Goal: Task Accomplishment & Management: Manage account settings

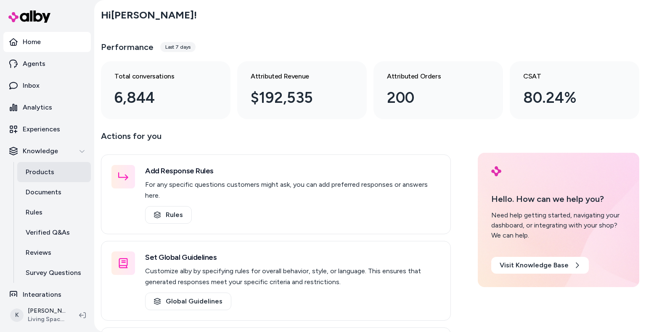
click at [63, 173] on link "Products" at bounding box center [54, 172] width 74 height 20
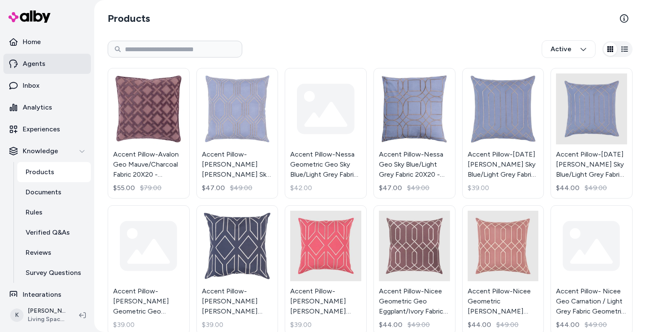
click at [37, 64] on p "Agents" at bounding box center [34, 64] width 23 height 10
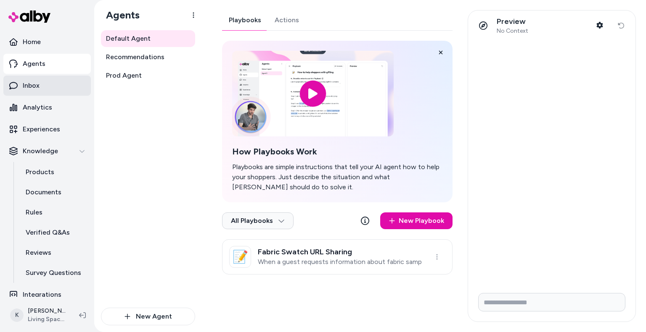
click at [41, 89] on link "Inbox" at bounding box center [46, 86] width 87 height 20
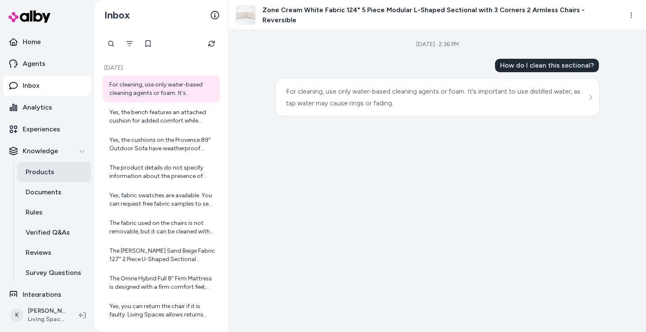
scroll to position [8, 0]
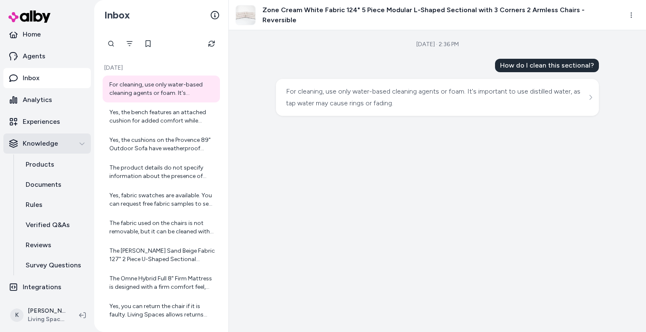
click at [58, 141] on div "Knowledge" at bounding box center [47, 144] width 76 height 10
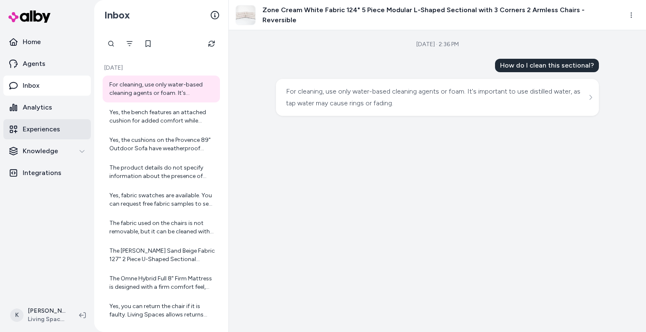
click at [47, 127] on p "Experiences" at bounding box center [41, 129] width 37 height 10
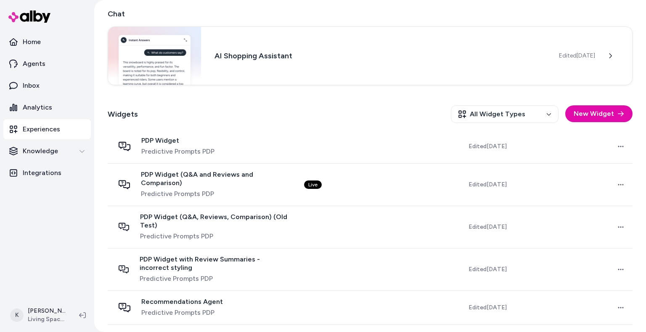
scroll to position [157, 0]
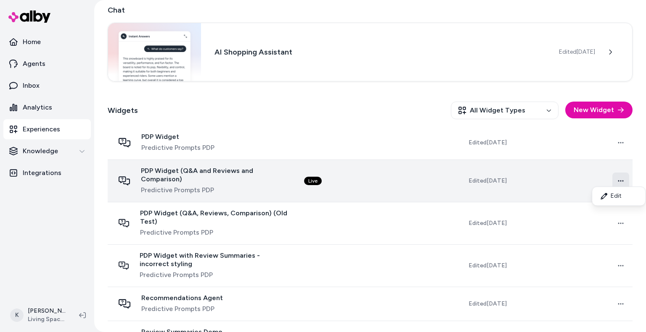
click at [618, 176] on html "Home Agents Inbox Analytics Experiences Knowledge Integrations K [PERSON_NAME] …" at bounding box center [323, 166] width 646 height 332
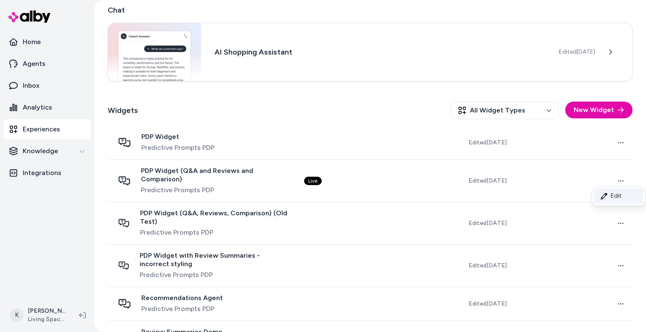
click at [610, 199] on link "Edit" at bounding box center [618, 196] width 50 height 15
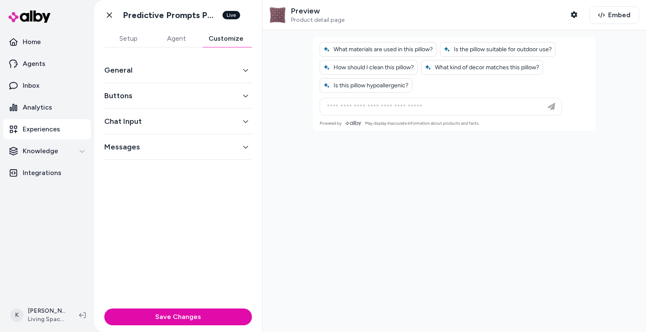
click at [231, 37] on button "Customize" at bounding box center [226, 38] width 52 height 17
click at [147, 113] on div "Chat Input" at bounding box center [178, 122] width 148 height 26
click at [171, 124] on button "Chat Input" at bounding box center [178, 122] width 148 height 12
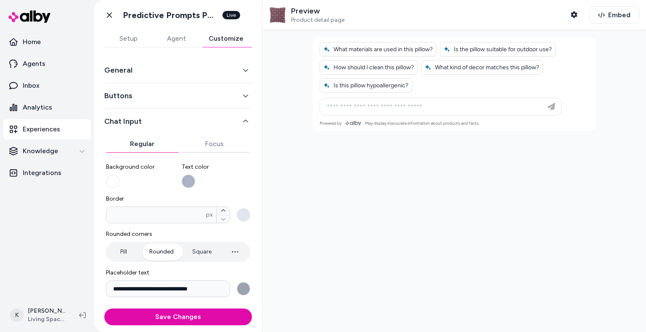
click at [189, 183] on button "Text color" at bounding box center [188, 181] width 13 height 13
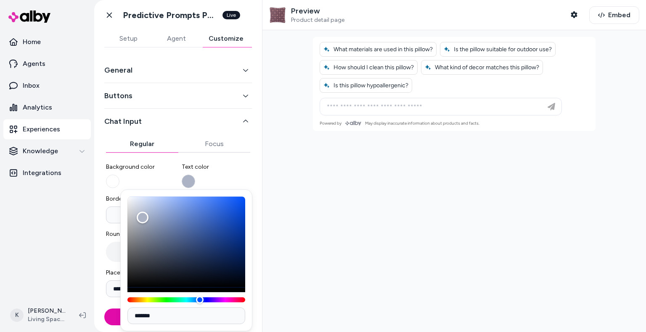
click at [187, 185] on button "Text color" at bounding box center [188, 181] width 13 height 13
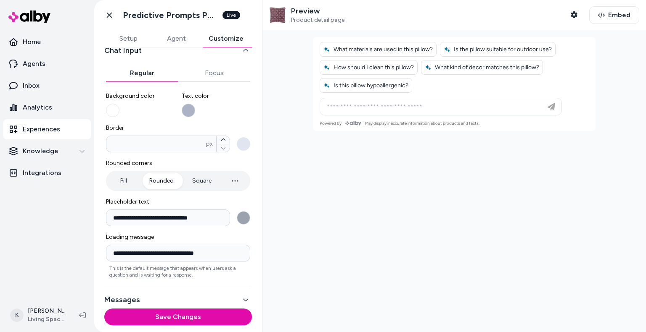
scroll to position [78, 0]
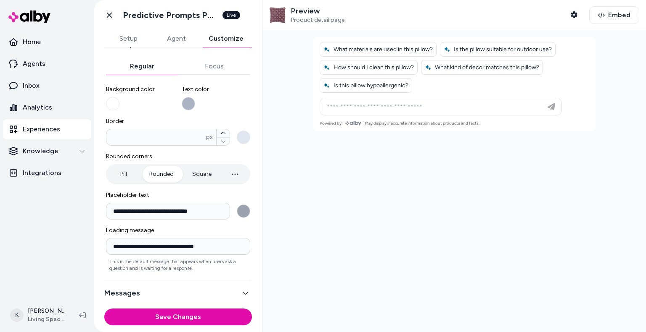
drag, startPoint x: 198, startPoint y: 309, endPoint x: 207, endPoint y: 283, distance: 27.7
click at [207, 283] on div "**********" at bounding box center [178, 181] width 168 height 302
click at [216, 290] on button "Messages" at bounding box center [178, 293] width 148 height 12
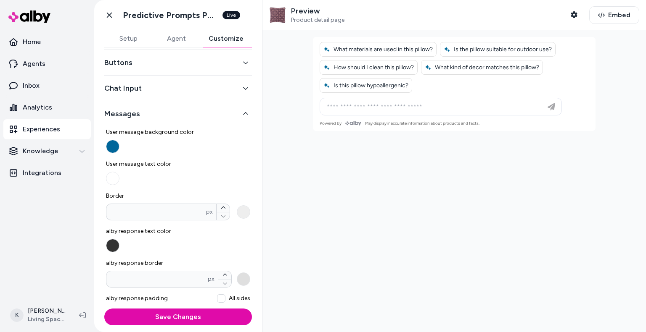
scroll to position [34, 0]
click at [112, 179] on button "User message text color" at bounding box center [112, 177] width 13 height 13
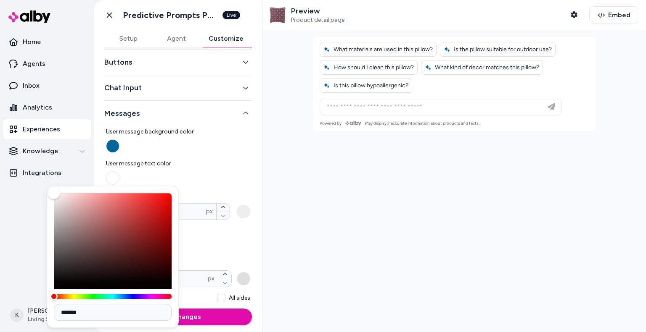
click at [202, 137] on label "User message background color" at bounding box center [178, 140] width 144 height 25
click at [119, 140] on button "User message background color" at bounding box center [112, 146] width 13 height 13
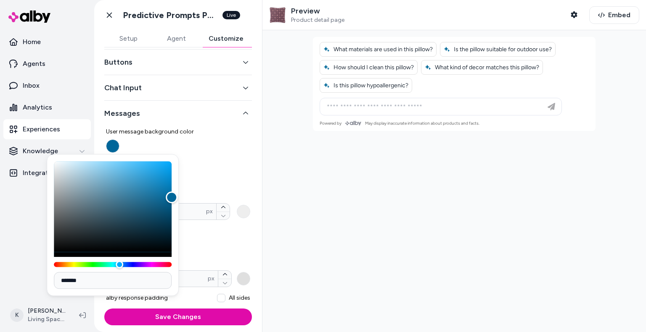
click at [202, 137] on label "User message background color" at bounding box center [178, 140] width 144 height 25
click at [119, 140] on button "User message background color" at bounding box center [112, 146] width 13 height 13
click at [323, 178] on div at bounding box center [453, 181] width 383 height 302
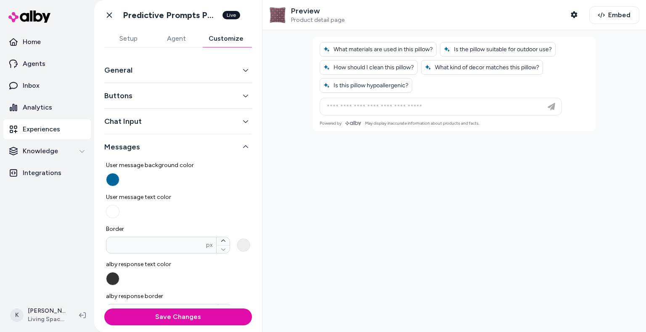
scroll to position [0, 0]
click at [237, 125] on button "Chat Input" at bounding box center [178, 121] width 148 height 12
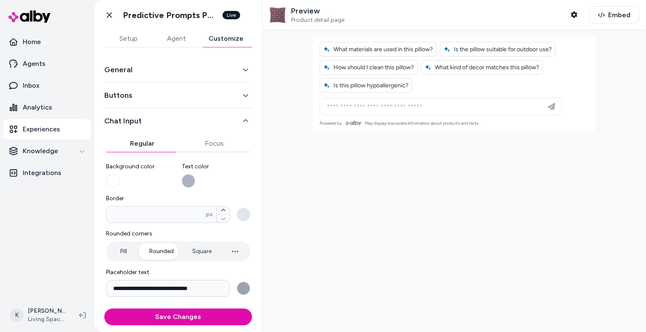
click at [189, 183] on button "Text color" at bounding box center [188, 180] width 13 height 13
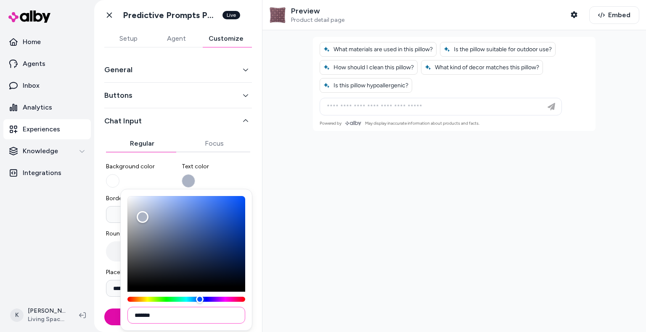
drag, startPoint x: 161, startPoint y: 314, endPoint x: 140, endPoint y: 309, distance: 22.0
click at [140, 309] on input "*******" at bounding box center [186, 315] width 118 height 17
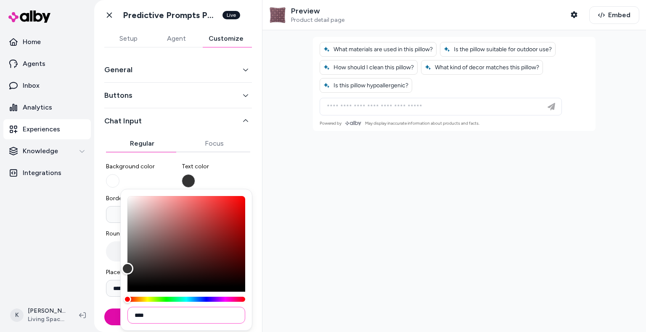
type input "****"
click at [318, 212] on div at bounding box center [453, 181] width 383 height 302
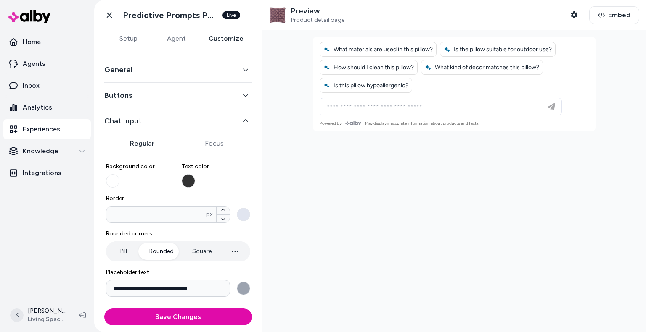
click at [386, 96] on div at bounding box center [454, 67] width 282 height 61
click at [386, 103] on input at bounding box center [432, 107] width 221 height 10
type input "*"
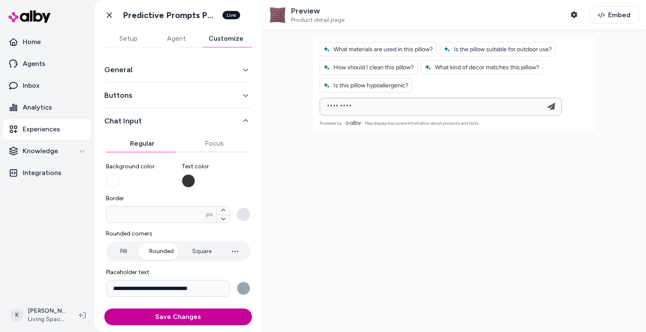
type input "*********"
click at [222, 313] on button "Save Changes" at bounding box center [178, 317] width 148 height 17
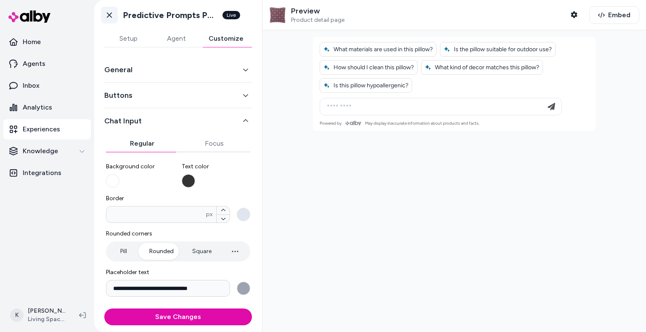
click at [111, 11] on icon at bounding box center [109, 15] width 8 height 8
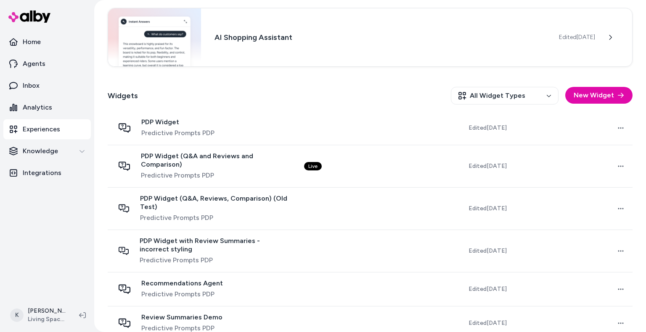
scroll to position [171, 0]
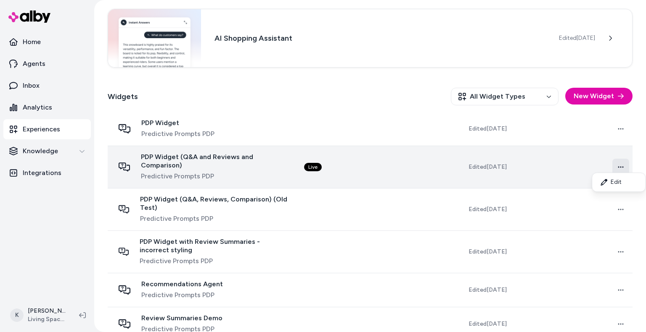
click at [622, 159] on html "Home Agents Inbox Analytics Experiences Knowledge Integrations K [PERSON_NAME] …" at bounding box center [323, 166] width 646 height 332
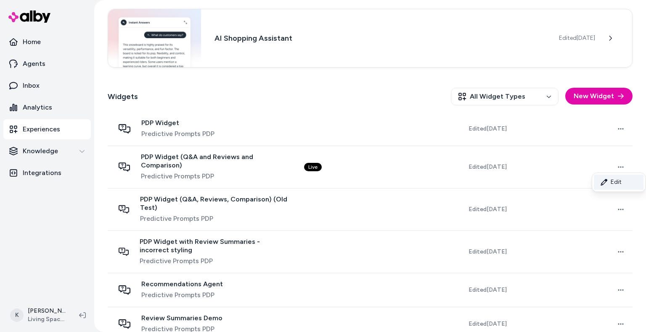
click at [620, 179] on link "Edit" at bounding box center [618, 182] width 50 height 15
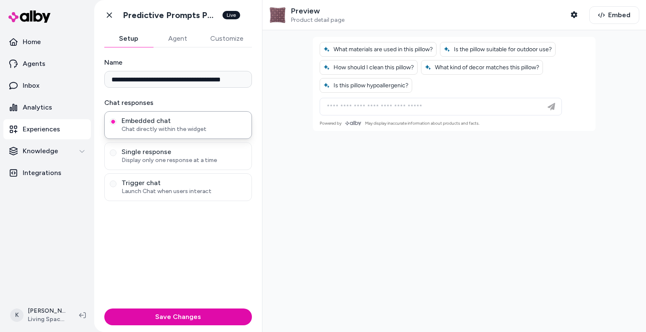
click at [231, 37] on button "Customize" at bounding box center [227, 38] width 50 height 17
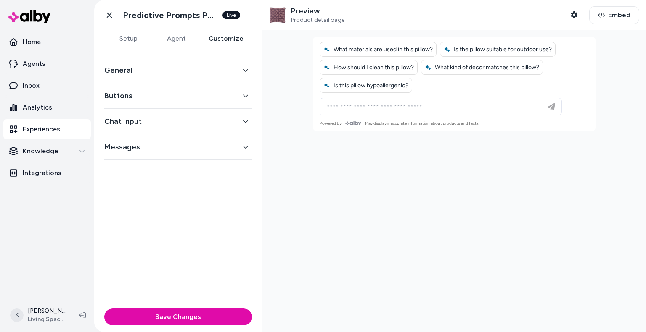
click at [174, 121] on button "Chat Input" at bounding box center [178, 122] width 148 height 12
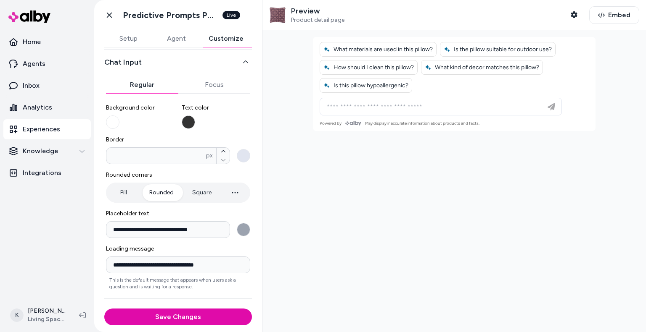
scroll to position [78, 0]
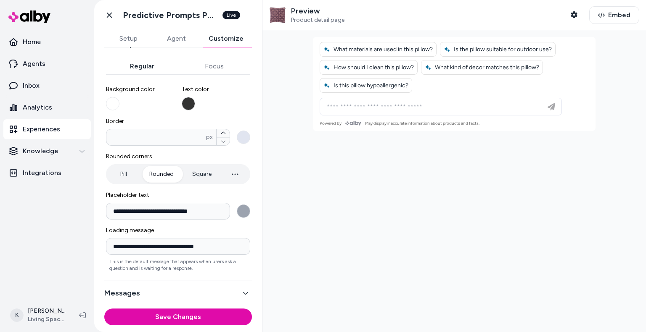
click at [238, 211] on button "**********" at bounding box center [243, 211] width 13 height 13
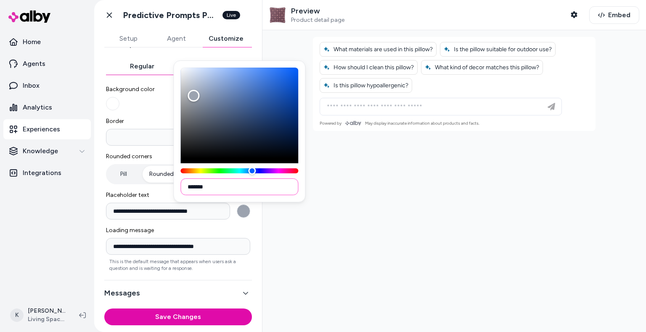
drag, startPoint x: 224, startPoint y: 195, endPoint x: 166, endPoint y: 185, distance: 58.8
click at [166, 185] on body "**********" at bounding box center [323, 166] width 646 height 332
drag, startPoint x: 219, startPoint y: 186, endPoint x: 193, endPoint y: 186, distance: 26.9
click at [193, 186] on input "*******" at bounding box center [239, 187] width 118 height 17
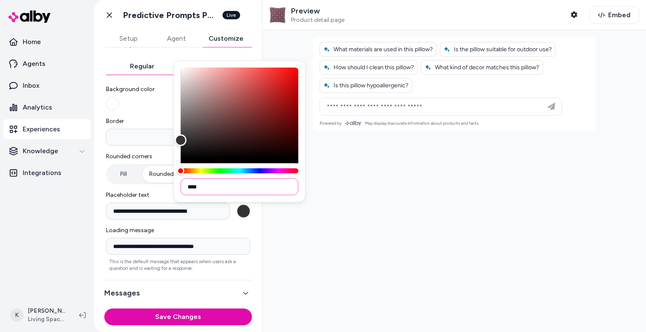
type input "****"
click at [372, 222] on div at bounding box center [453, 181] width 383 height 302
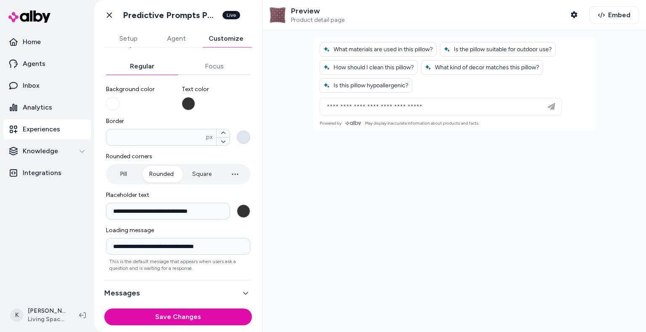
click at [237, 132] on button "Border * px" at bounding box center [243, 137] width 13 height 13
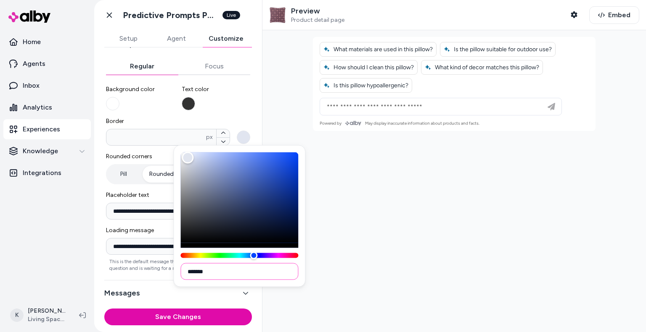
drag, startPoint x: 217, startPoint y: 272, endPoint x: 190, endPoint y: 274, distance: 27.0
click at [190, 274] on input "*******" at bounding box center [239, 272] width 118 height 17
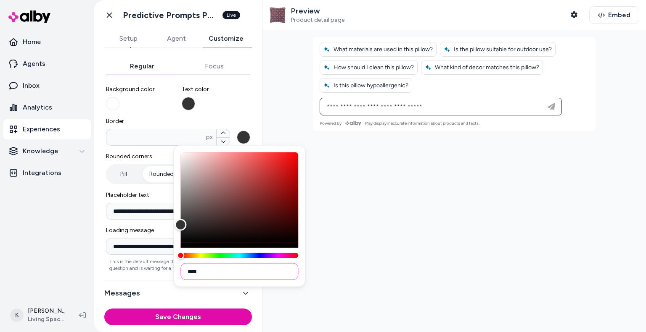
type input "****"
click at [345, 246] on div at bounding box center [453, 181] width 383 height 302
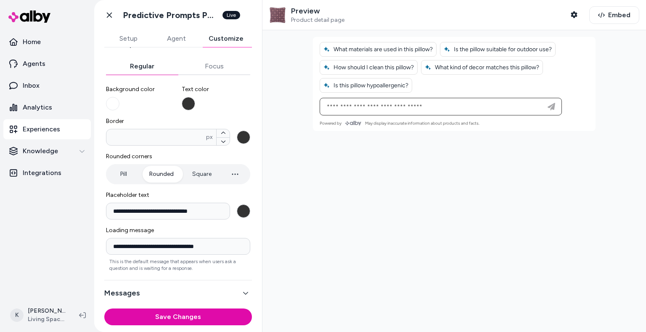
click at [240, 214] on button "**********" at bounding box center [243, 211] width 13 height 13
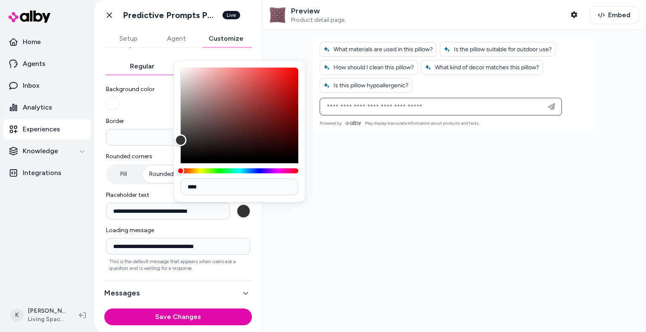
click at [367, 211] on div at bounding box center [453, 181] width 383 height 302
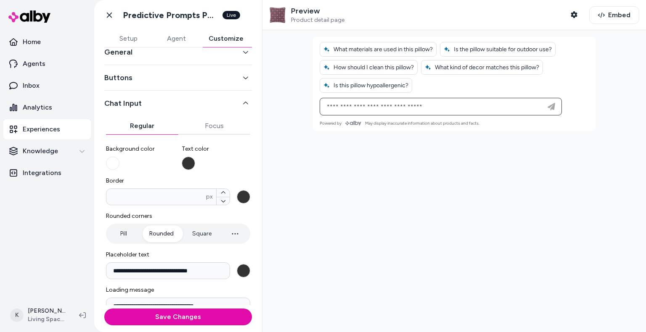
scroll to position [0, 0]
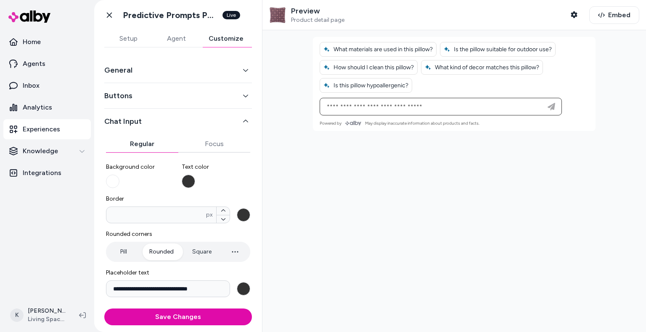
click at [243, 68] on icon "button" at bounding box center [246, 70] width 6 height 6
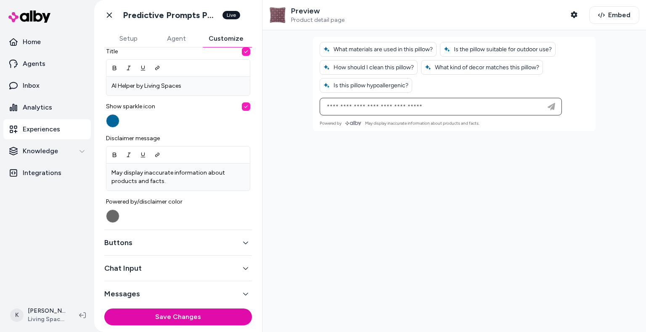
scroll to position [280, 0]
click at [234, 240] on button "Buttons" at bounding box center [178, 243] width 148 height 12
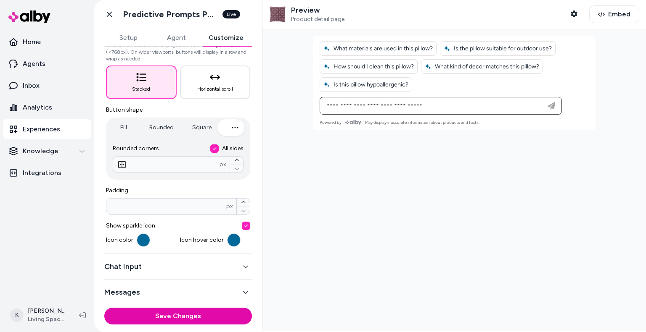
scroll to position [3, 0]
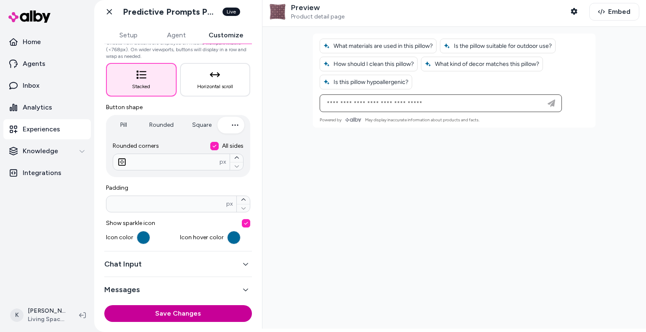
click at [235, 316] on button "Save Changes" at bounding box center [178, 314] width 148 height 17
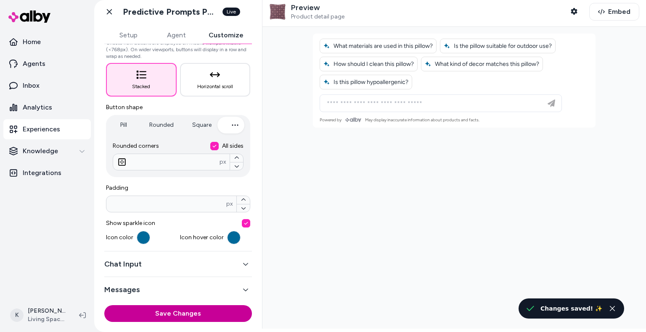
scroll to position [0, 0]
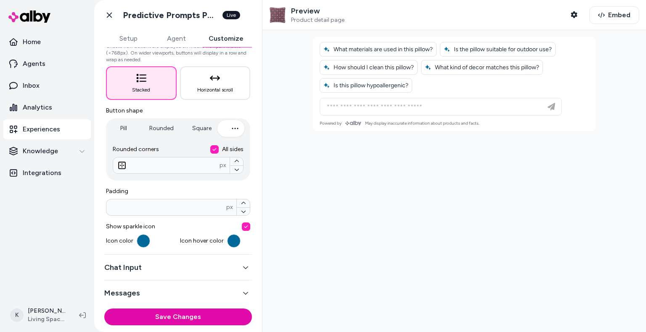
click at [195, 297] on button "Messages" at bounding box center [178, 293] width 148 height 12
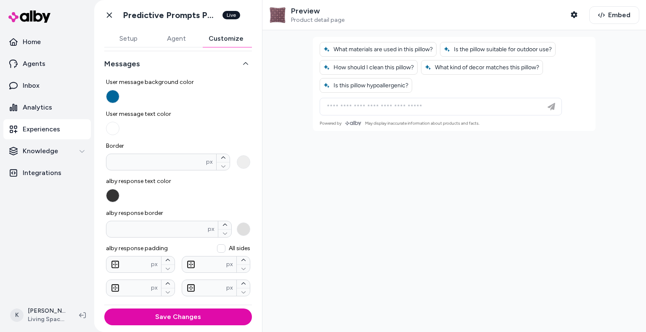
scroll to position [61, 0]
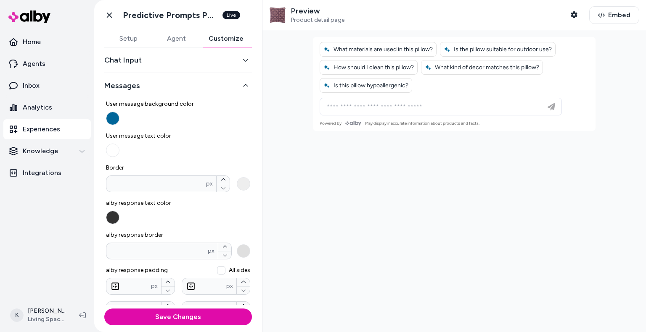
click at [166, 67] on div "Chat Input" at bounding box center [178, 60] width 148 height 26
click at [159, 63] on button "Chat Input" at bounding box center [178, 60] width 148 height 12
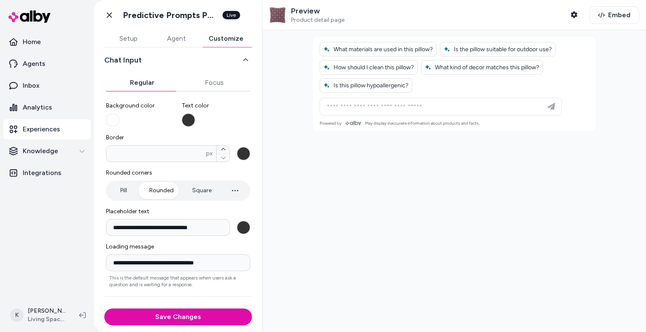
scroll to position [78, 0]
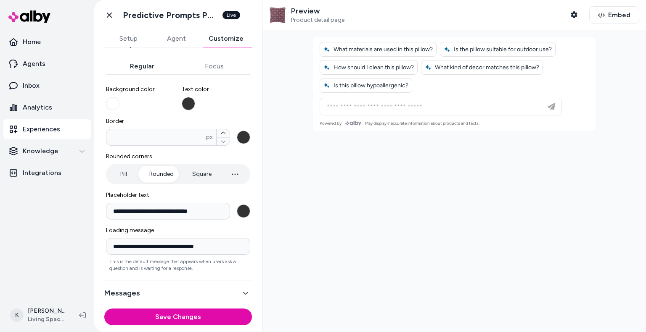
click at [238, 212] on button "**********" at bounding box center [243, 211] width 13 height 13
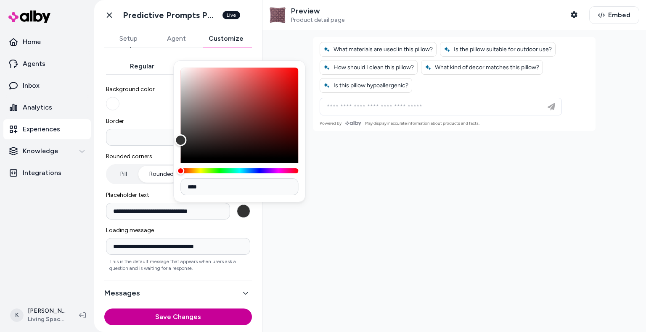
click at [218, 323] on button "Save Changes" at bounding box center [178, 317] width 148 height 17
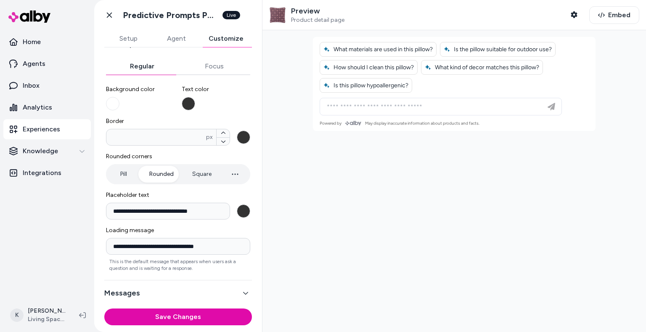
scroll to position [0, 0]
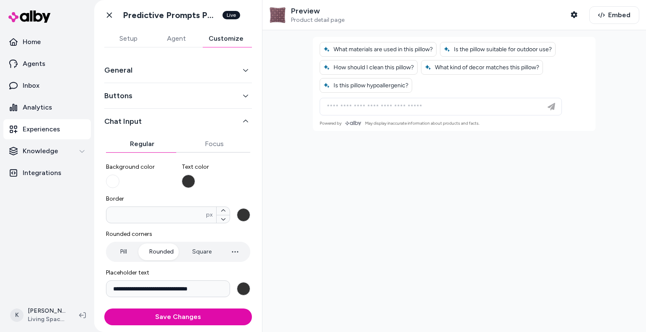
click at [189, 94] on button "Buttons" at bounding box center [178, 96] width 148 height 12
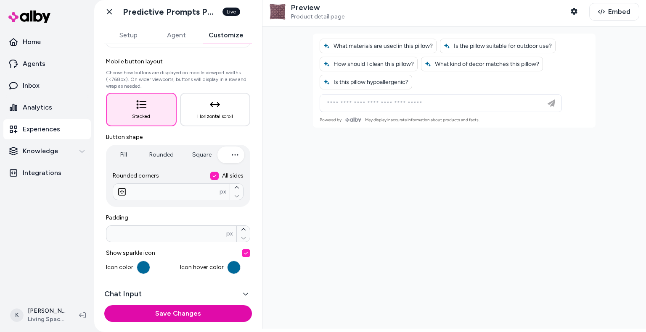
scroll to position [105, 0]
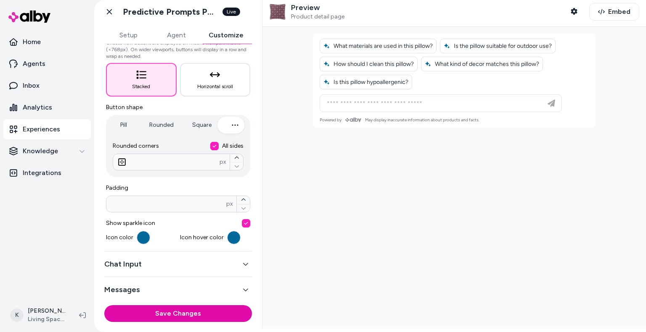
click at [166, 264] on button "Chat Input" at bounding box center [178, 264] width 148 height 12
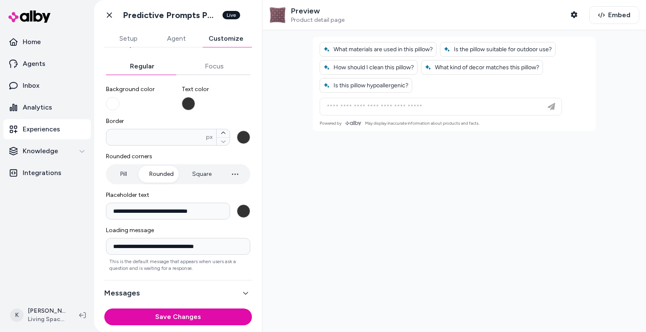
scroll to position [0, 0]
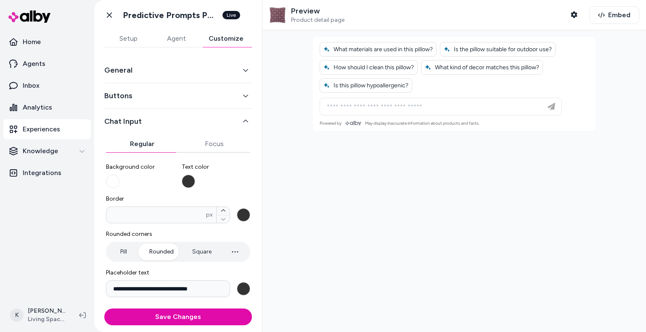
click at [147, 116] on button "Chat Input" at bounding box center [178, 122] width 148 height 12
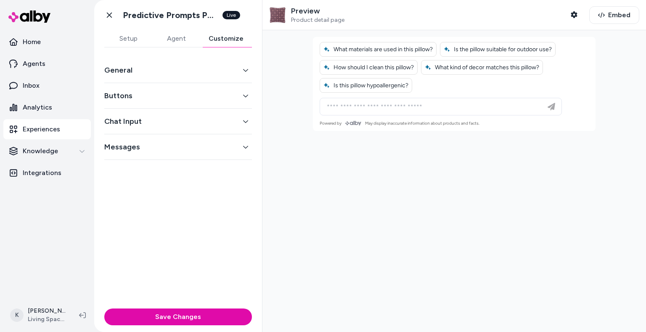
click at [146, 91] on button "Buttons" at bounding box center [178, 96] width 148 height 12
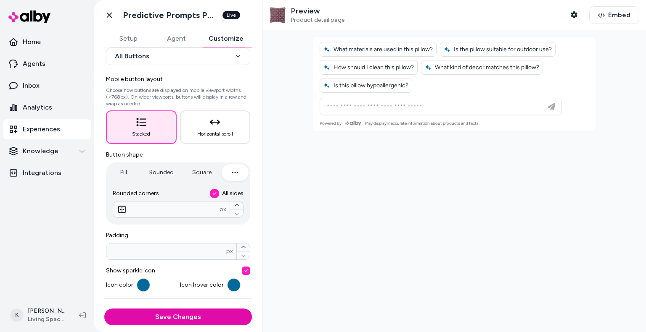
scroll to position [105, 0]
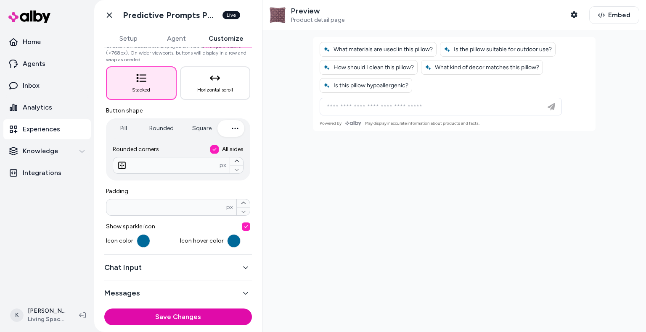
click at [233, 128] on icon "button" at bounding box center [235, 128] width 6 height 1
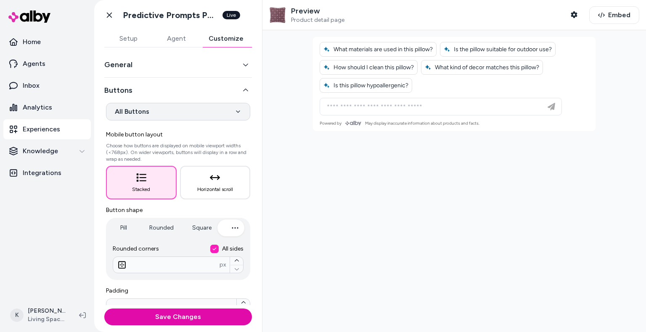
scroll to position [3, 0]
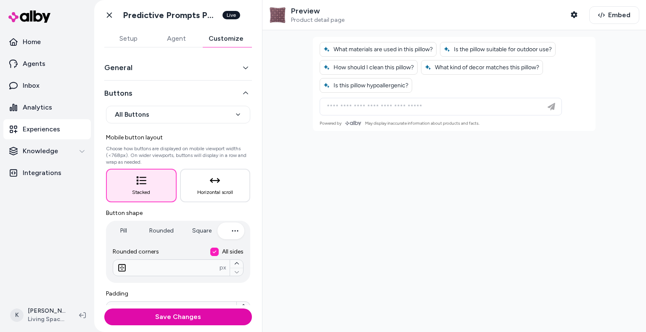
click at [194, 63] on button "General" at bounding box center [178, 68] width 148 height 12
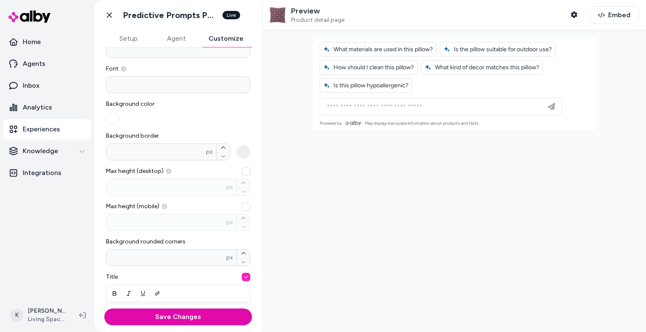
scroll to position [58, 0]
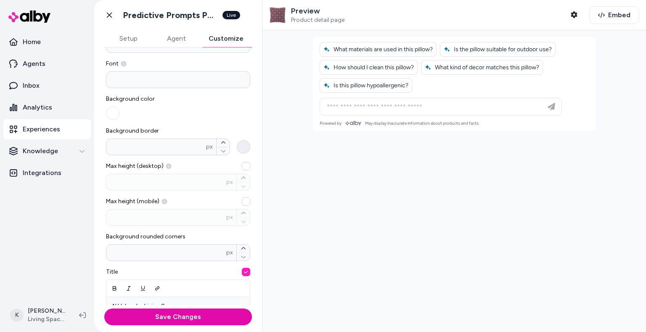
click at [237, 143] on button "Background border * px" at bounding box center [243, 146] width 13 height 13
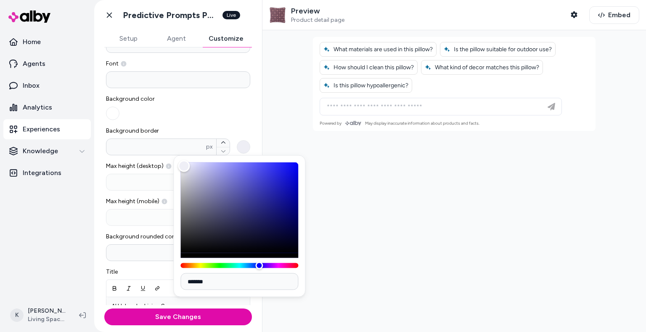
click at [357, 235] on div at bounding box center [453, 181] width 383 height 302
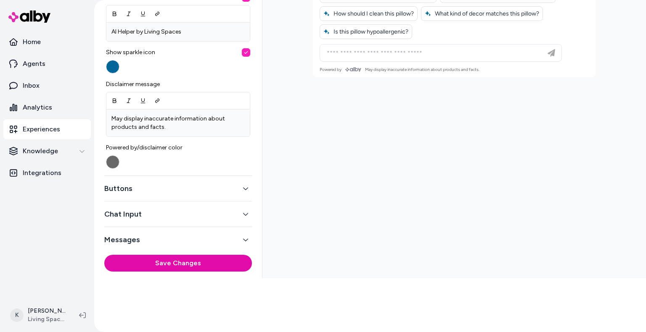
scroll to position [279, 0]
click at [178, 221] on div "Chat Input" at bounding box center [178, 215] width 148 height 26
click at [164, 217] on button "Chat Input" at bounding box center [178, 215] width 148 height 12
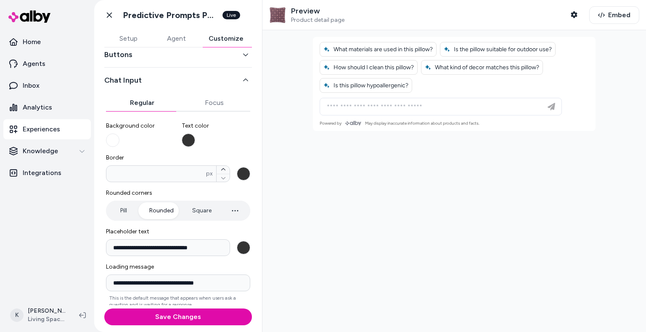
scroll to position [35, 0]
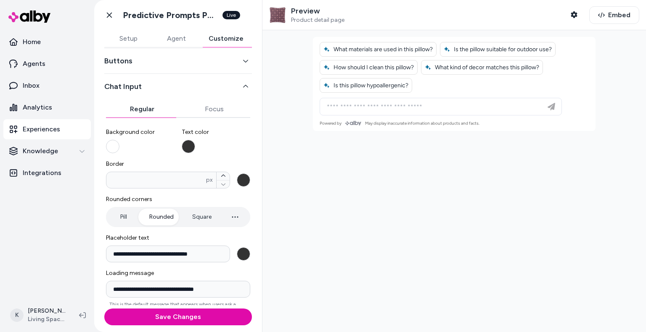
click at [112, 147] on button "Background color" at bounding box center [112, 146] width 13 height 13
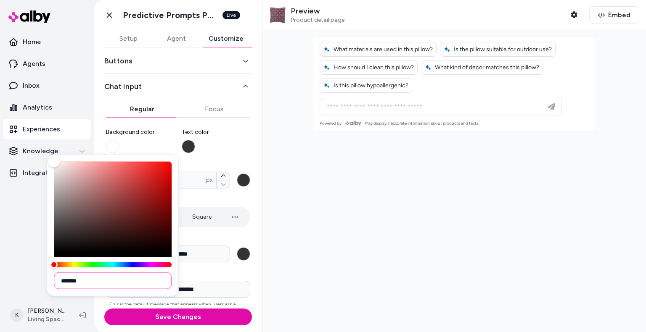
drag, startPoint x: 94, startPoint y: 280, endPoint x: 66, endPoint y: 276, distance: 28.9
click at [66, 276] on input "*******" at bounding box center [113, 281] width 118 height 17
click at [301, 137] on div at bounding box center [453, 181] width 383 height 302
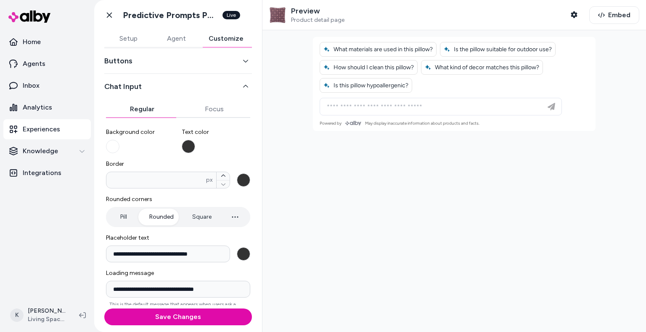
click at [182, 63] on button "Buttons" at bounding box center [178, 61] width 148 height 12
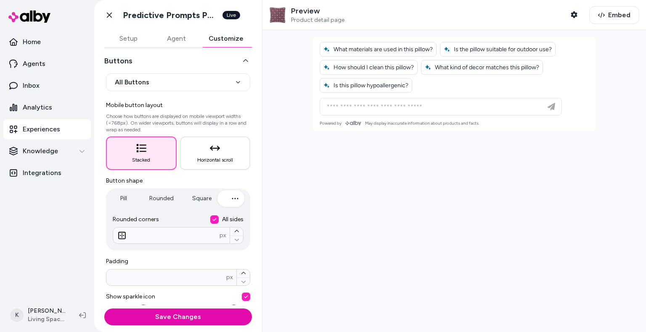
click at [182, 63] on button "Buttons" at bounding box center [178, 61] width 148 height 12
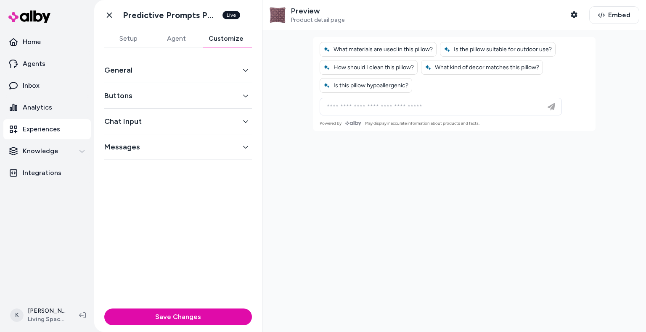
click at [190, 159] on div "Messages" at bounding box center [178, 147] width 148 height 26
click at [202, 120] on button "Chat Input" at bounding box center [178, 122] width 148 height 12
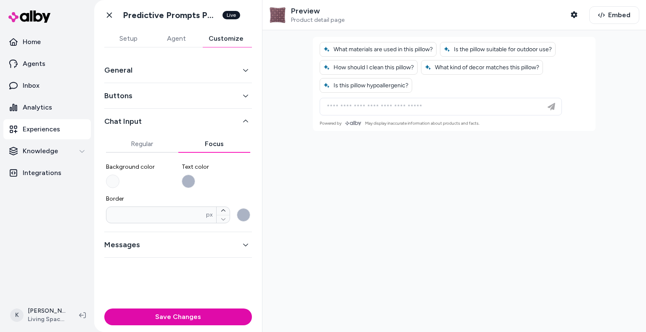
click at [205, 145] on button "Focus" at bounding box center [214, 144] width 72 height 17
click at [189, 177] on button "Text color" at bounding box center [188, 181] width 13 height 13
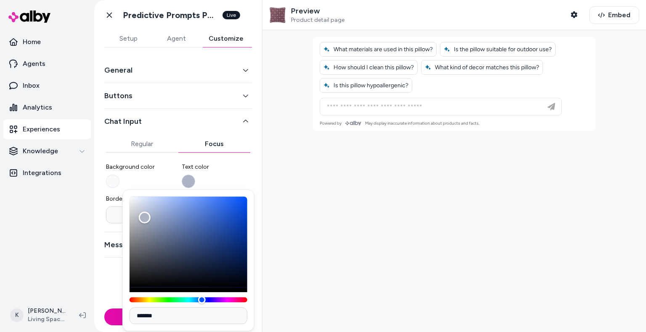
click at [189, 177] on button "Text color" at bounding box center [188, 181] width 13 height 13
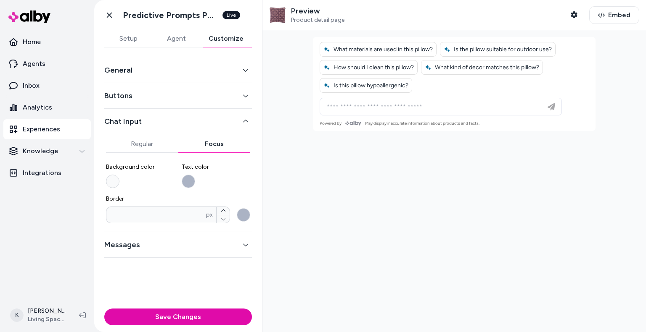
click at [113, 186] on button "Background color" at bounding box center [112, 181] width 13 height 13
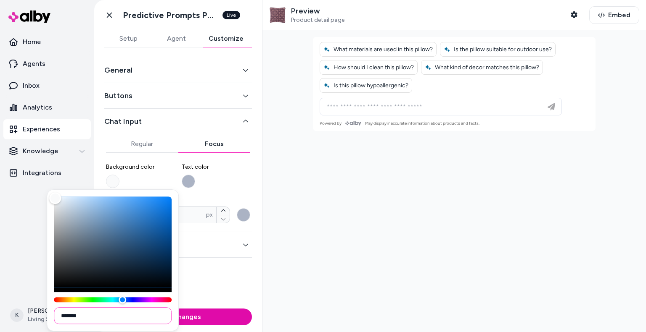
drag, startPoint x: 92, startPoint y: 318, endPoint x: 65, endPoint y: 313, distance: 27.4
click at [65, 313] on input "*******" at bounding box center [113, 316] width 118 height 17
click at [81, 313] on input "*******" at bounding box center [113, 316] width 118 height 17
drag, startPoint x: 85, startPoint y: 314, endPoint x: 68, endPoint y: 313, distance: 16.9
click at [68, 313] on input "*******" at bounding box center [113, 316] width 118 height 17
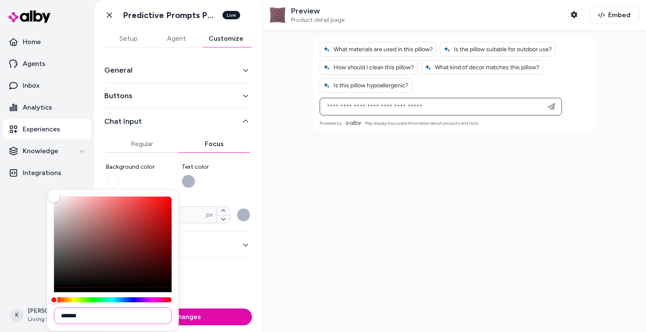
type input "*******"
click at [289, 264] on div at bounding box center [453, 181] width 383 height 302
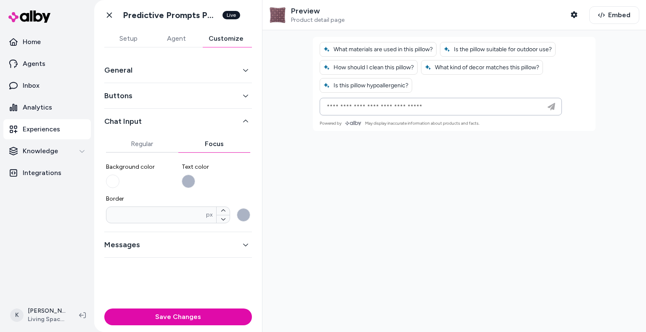
click at [336, 109] on input at bounding box center [432, 107] width 221 height 10
type input "***"
click at [395, 156] on div at bounding box center [453, 181] width 383 height 302
click at [377, 107] on input "***" at bounding box center [432, 107] width 221 height 10
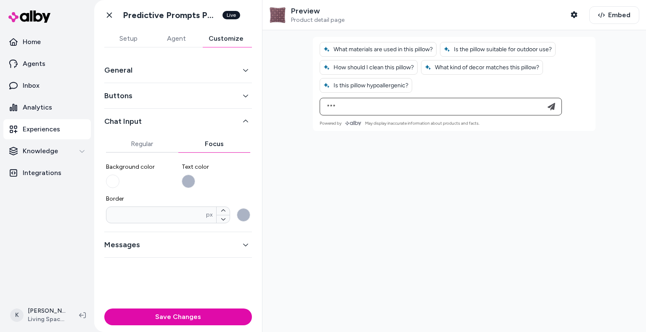
click at [337, 172] on div at bounding box center [453, 181] width 383 height 302
click at [356, 105] on input "***" at bounding box center [432, 107] width 221 height 10
click at [244, 209] on button "Border * px" at bounding box center [243, 214] width 13 height 13
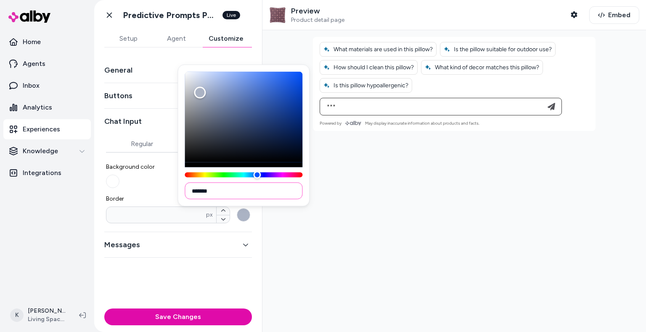
drag, startPoint x: 230, startPoint y: 189, endPoint x: 196, endPoint y: 190, distance: 34.1
click at [196, 190] on input "*******" at bounding box center [244, 191] width 118 height 17
click at [323, 256] on div at bounding box center [453, 181] width 383 height 302
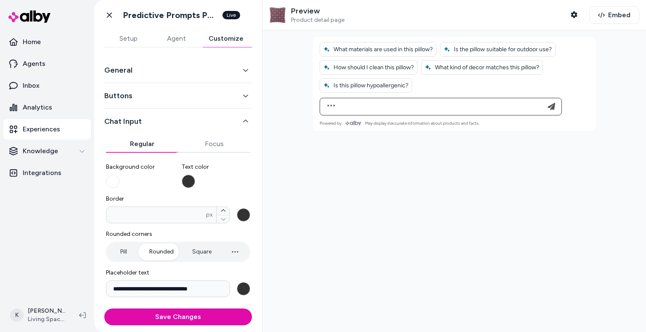
click at [153, 141] on button "Regular" at bounding box center [142, 144] width 72 height 17
click at [239, 214] on button "Border * px" at bounding box center [243, 214] width 13 height 13
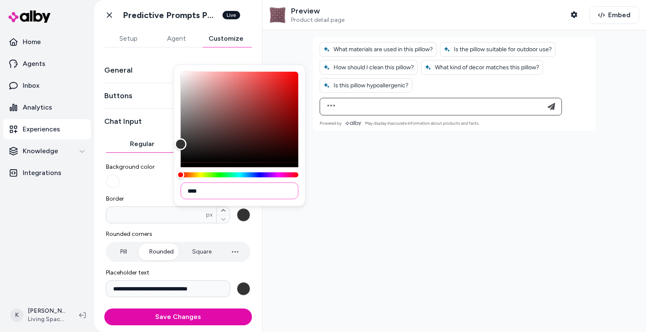
drag, startPoint x: 212, startPoint y: 188, endPoint x: 184, endPoint y: 189, distance: 27.8
click at [184, 189] on input "****" at bounding box center [239, 191] width 118 height 17
paste input "**"
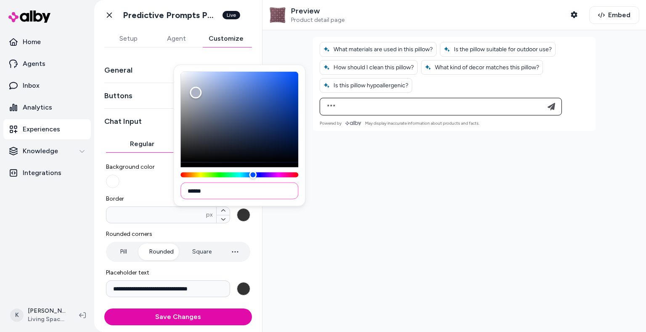
click at [185, 189] on input "******" at bounding box center [239, 191] width 118 height 17
type input "*******"
click at [383, 218] on div at bounding box center [453, 181] width 383 height 302
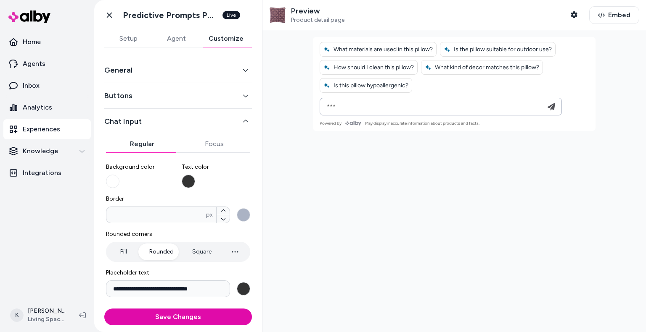
drag, startPoint x: 360, startPoint y: 106, endPoint x: 291, endPoint y: 107, distance: 68.9
click at [291, 107] on div at bounding box center [453, 181] width 383 height 302
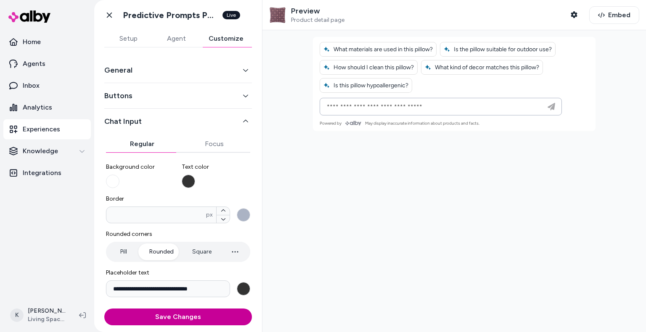
click at [211, 316] on button "Save Changes" at bounding box center [178, 317] width 148 height 17
